Goal: Information Seeking & Learning: Learn about a topic

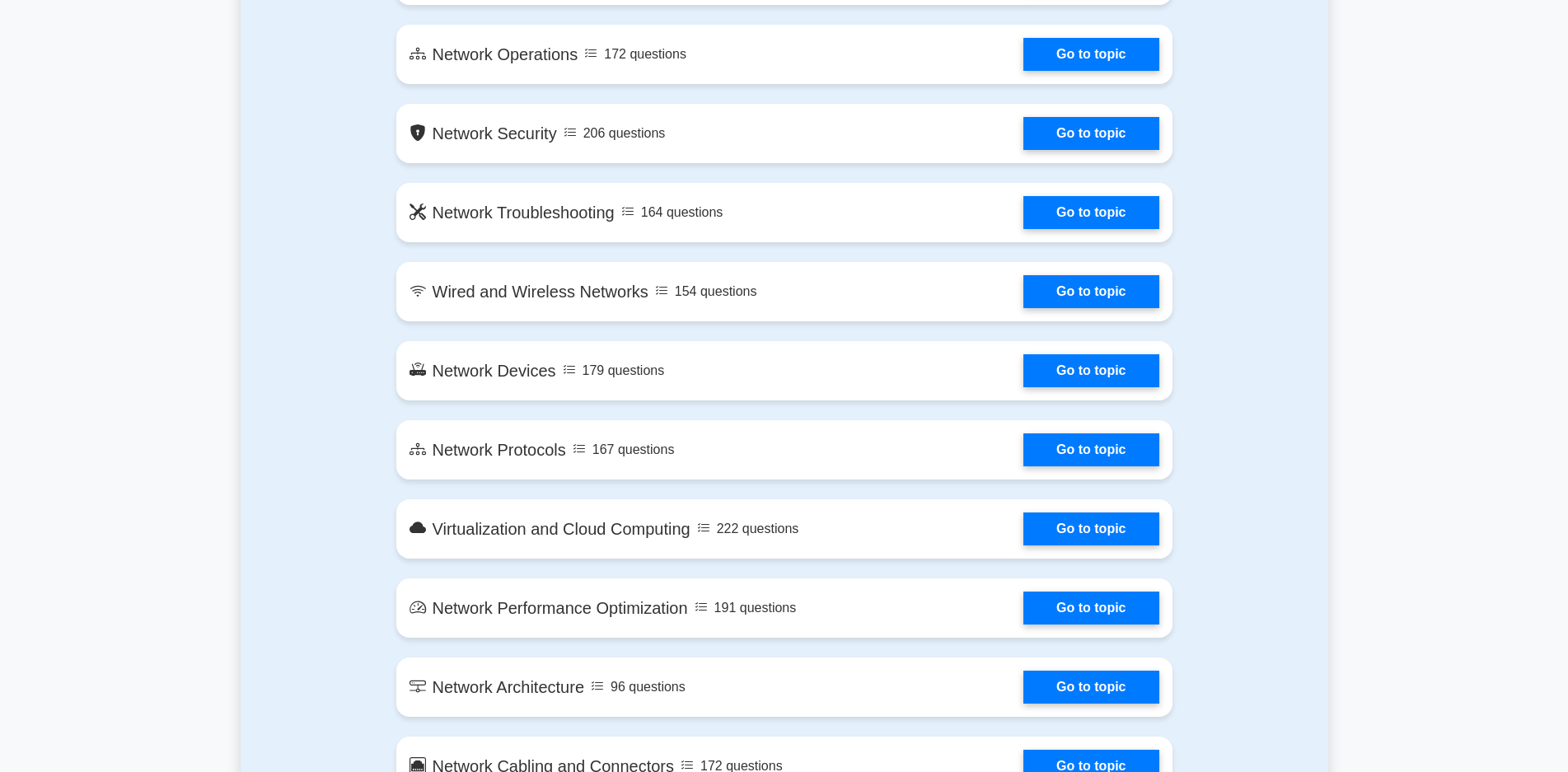
scroll to position [1173, 0]
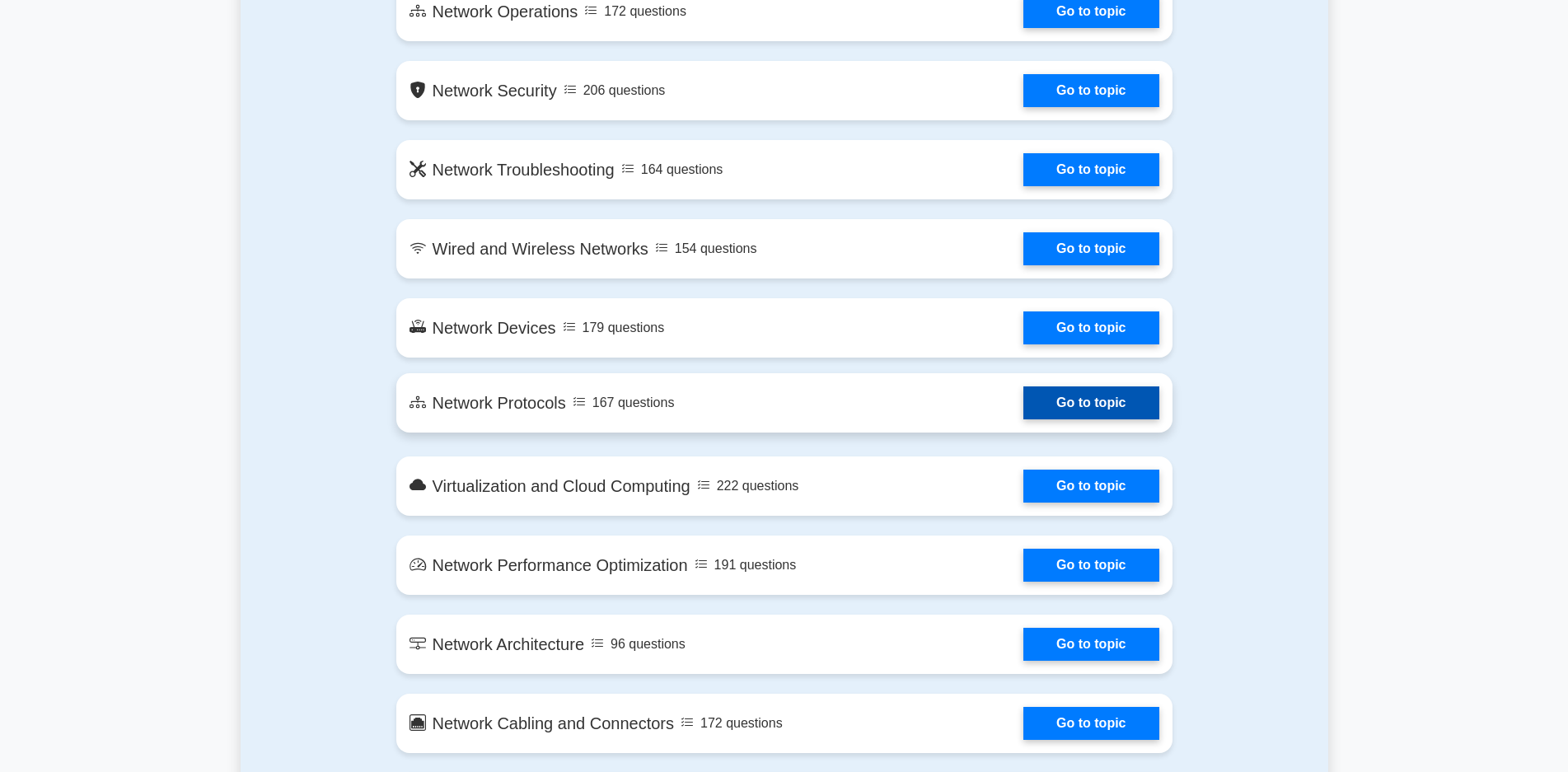
click at [1087, 402] on link "Go to topic" at bounding box center [1091, 402] width 135 height 33
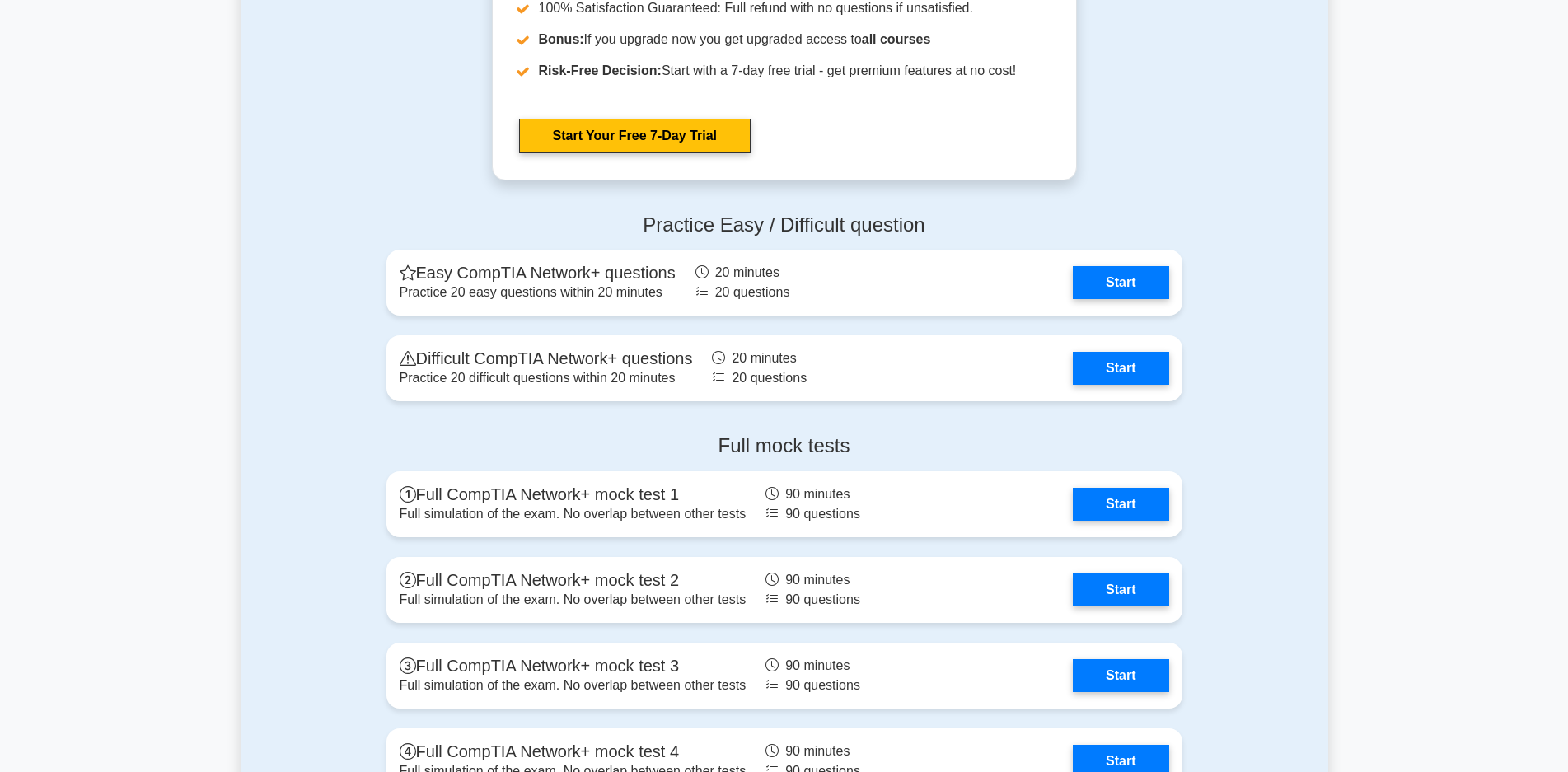
scroll to position [3024, 0]
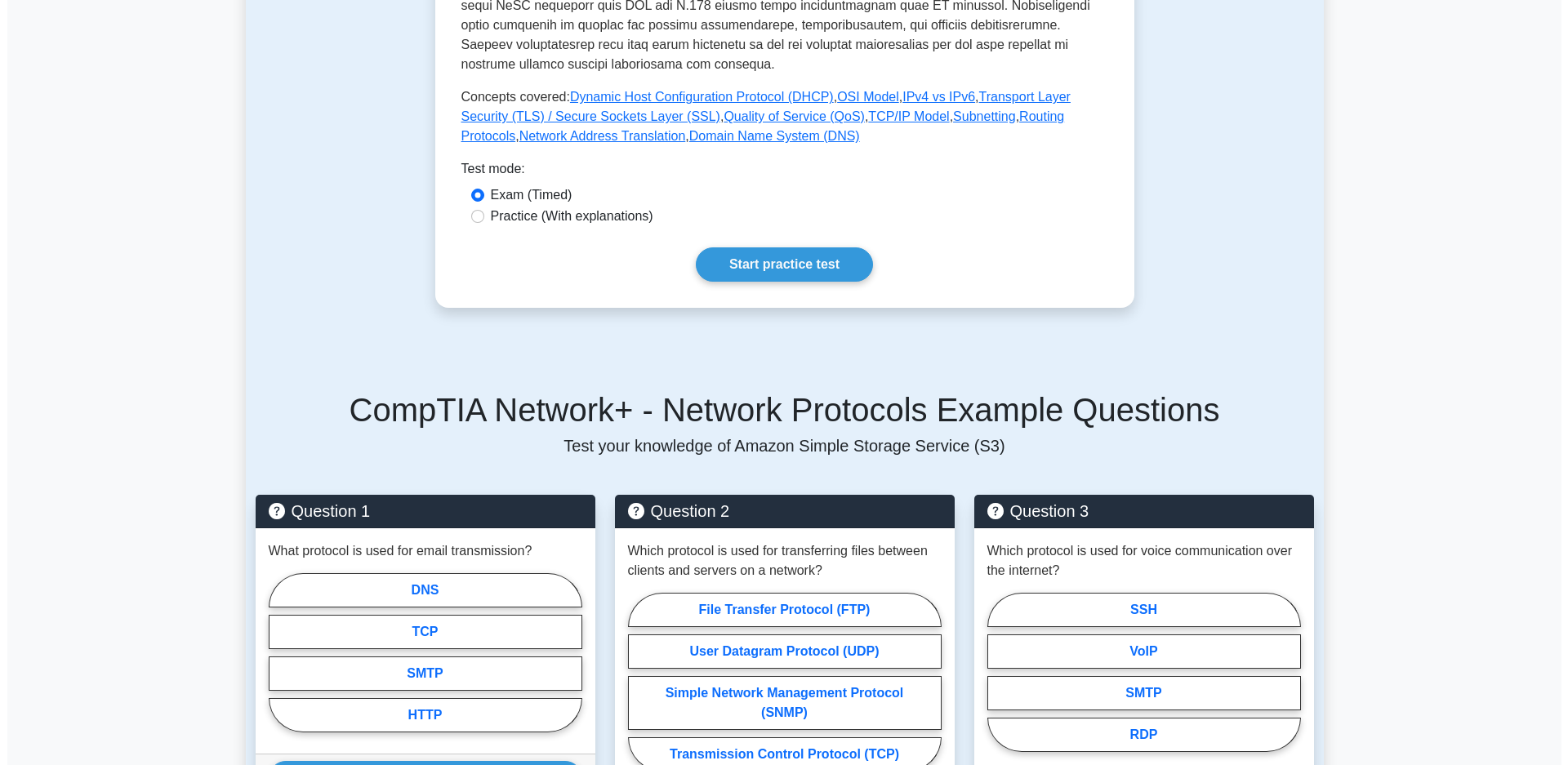
scroll to position [782, 0]
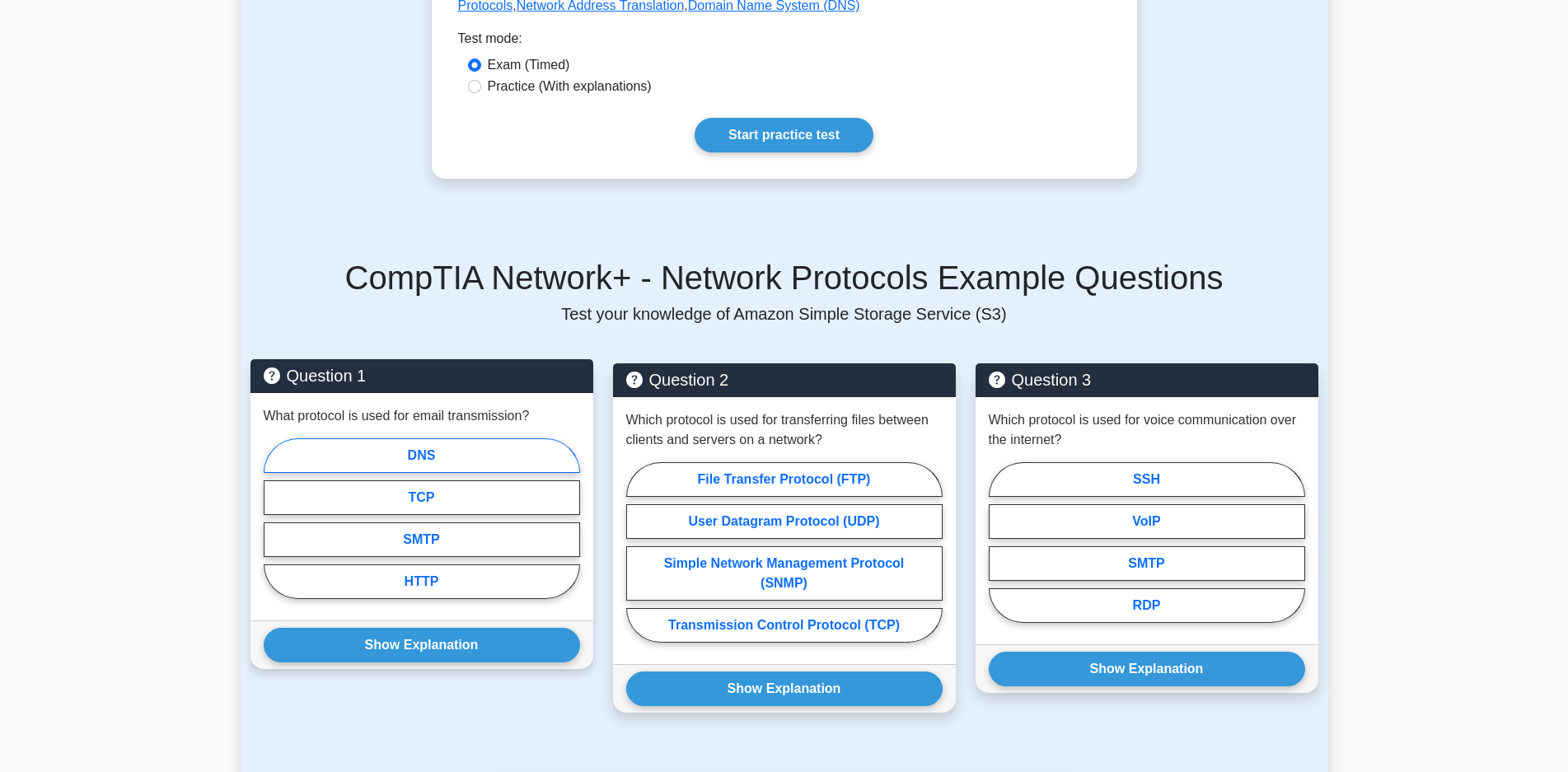
click at [431, 439] on label "DNS" at bounding box center [421, 456] width 316 height 35
click at [274, 518] on input "DNS" at bounding box center [268, 523] width 11 height 11
radio input "true"
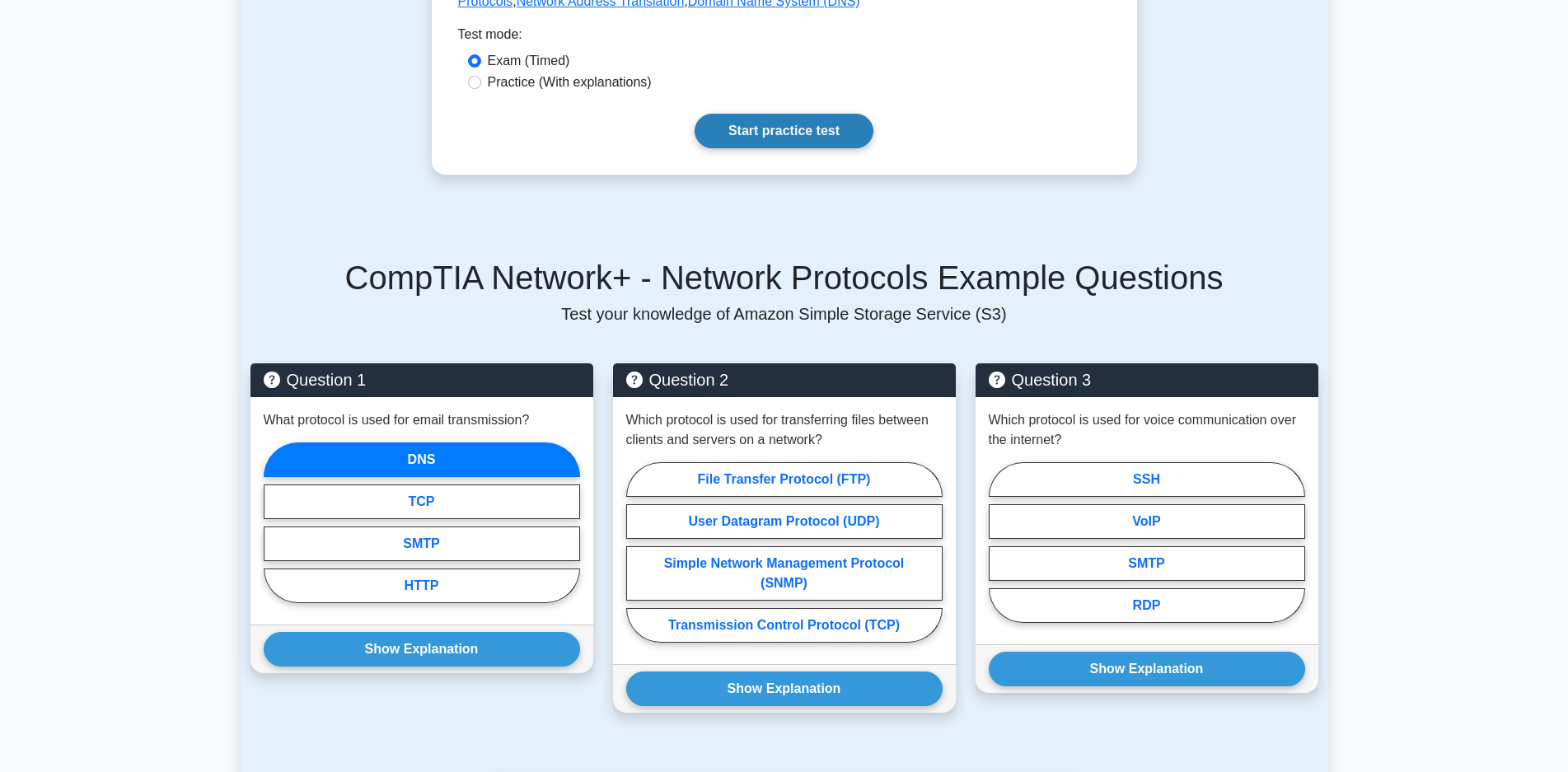
click at [816, 114] on link "Start practice test" at bounding box center [784, 131] width 178 height 35
